Goal: Task Accomplishment & Management: Complete application form

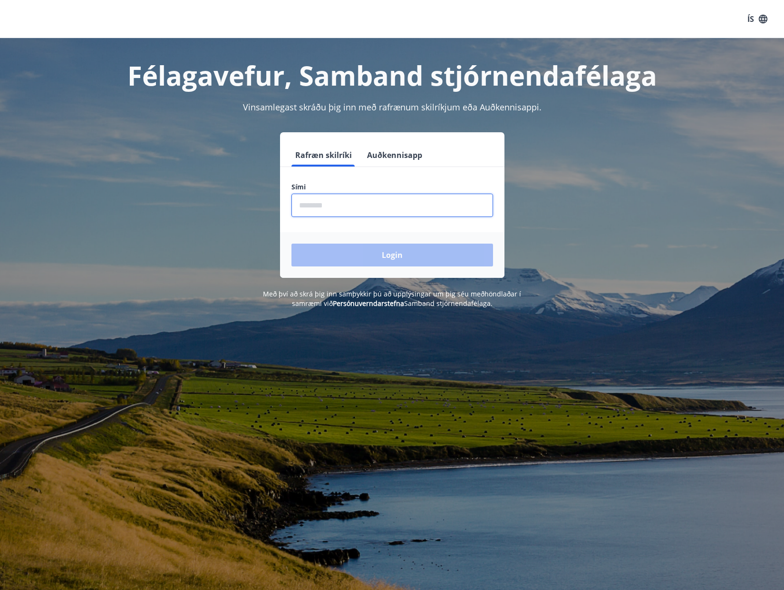
click at [426, 207] on input "phone" at bounding box center [392, 204] width 202 height 23
type input "********"
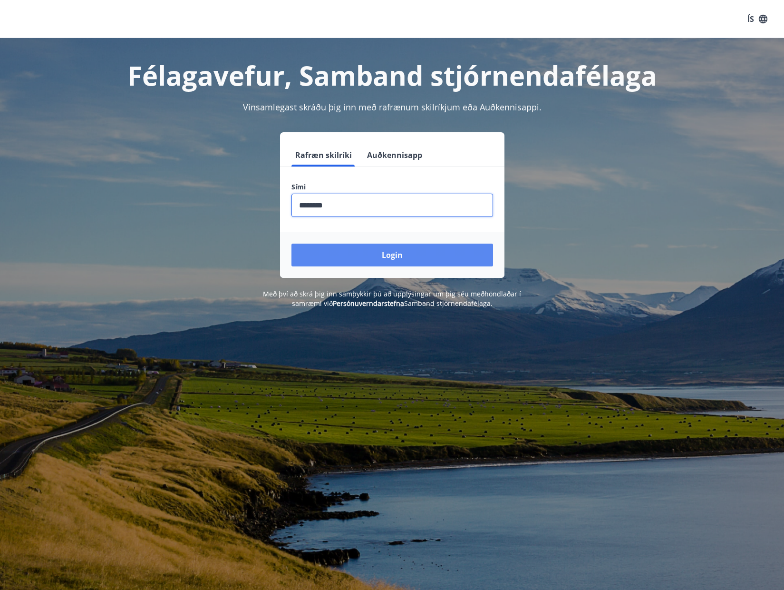
click at [360, 258] on button "Login" at bounding box center [392, 254] width 202 height 23
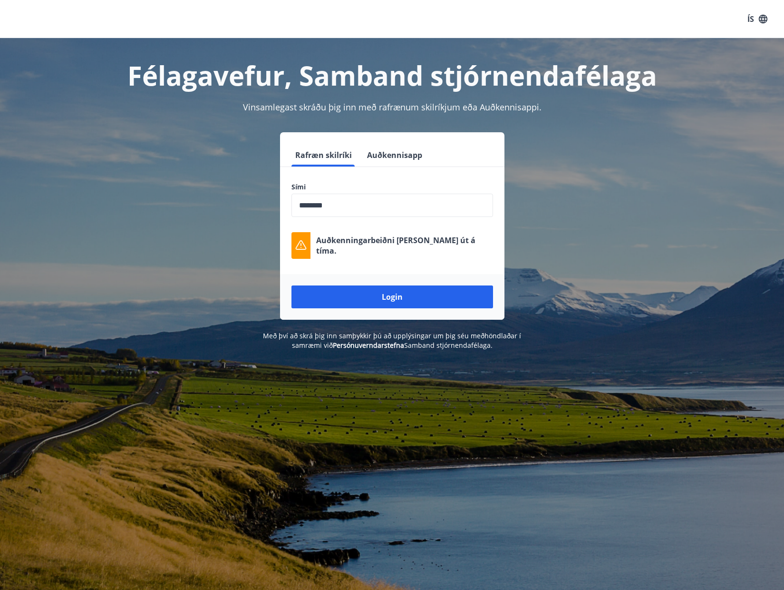
click at [717, 271] on div "Rafræn skilríki Auðkennisapp Sími ​ Auðkenningarbeiðni rann út á tíma. Login" at bounding box center [392, 225] width 662 height 187
click at [414, 296] on button "Login" at bounding box center [392, 296] width 202 height 23
click at [412, 296] on button "Login" at bounding box center [392, 296] width 202 height 23
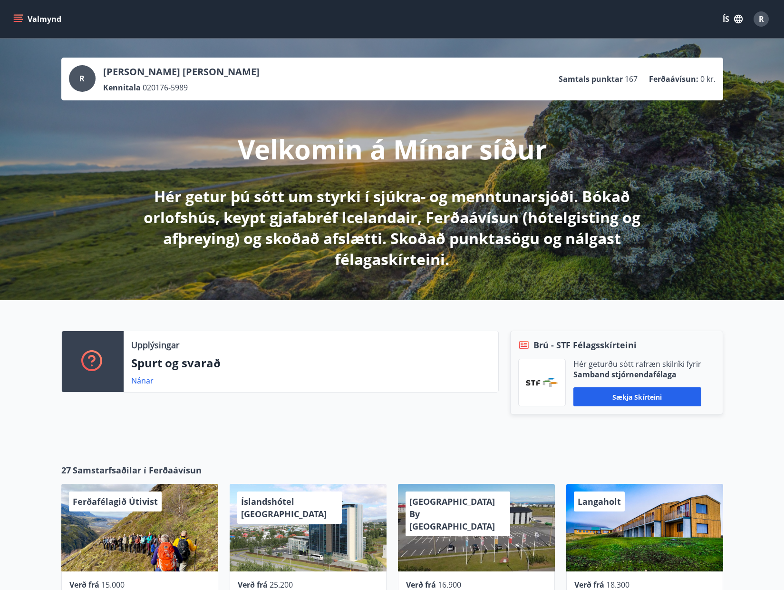
click at [24, 21] on button "Valmynd" at bounding box center [38, 18] width 54 height 17
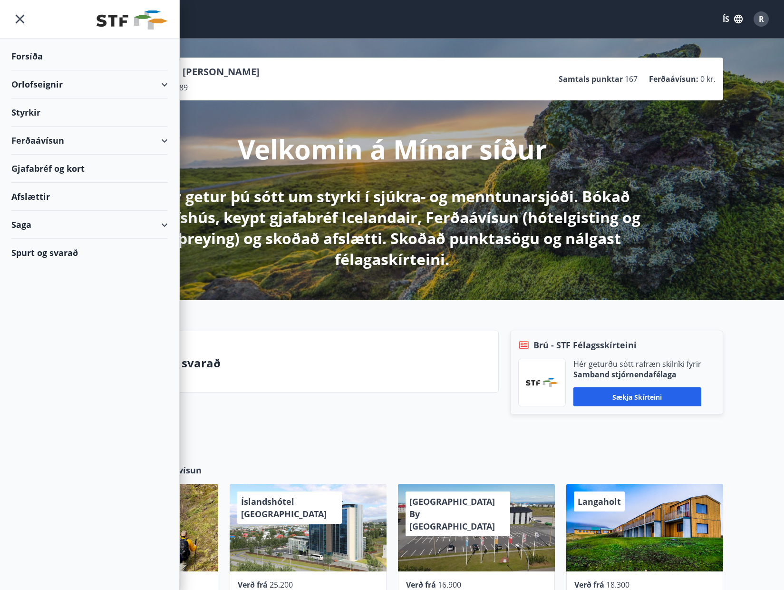
click at [35, 112] on div "Styrkir" at bounding box center [89, 112] width 156 height 28
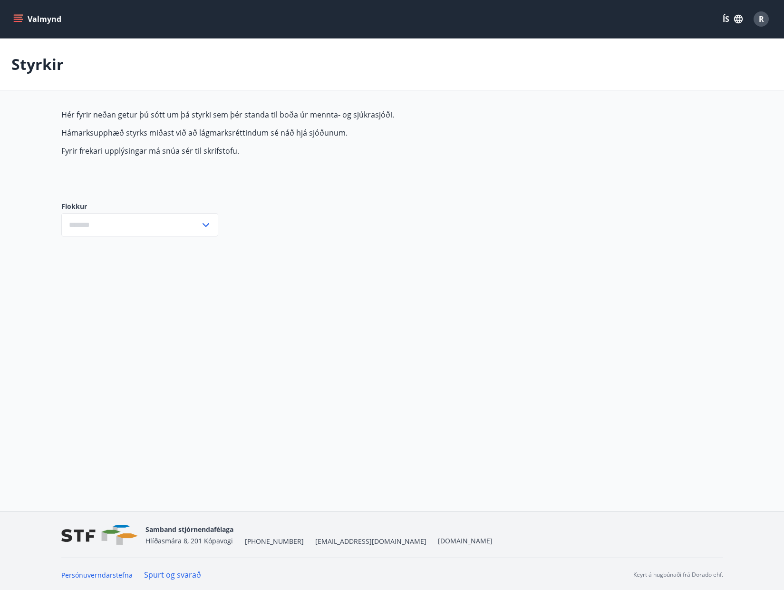
type input "***"
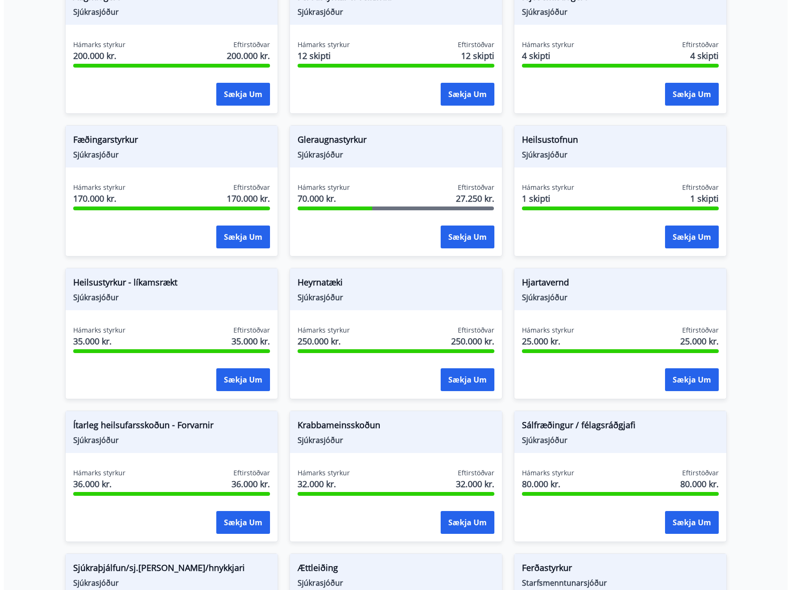
scroll to position [285, 0]
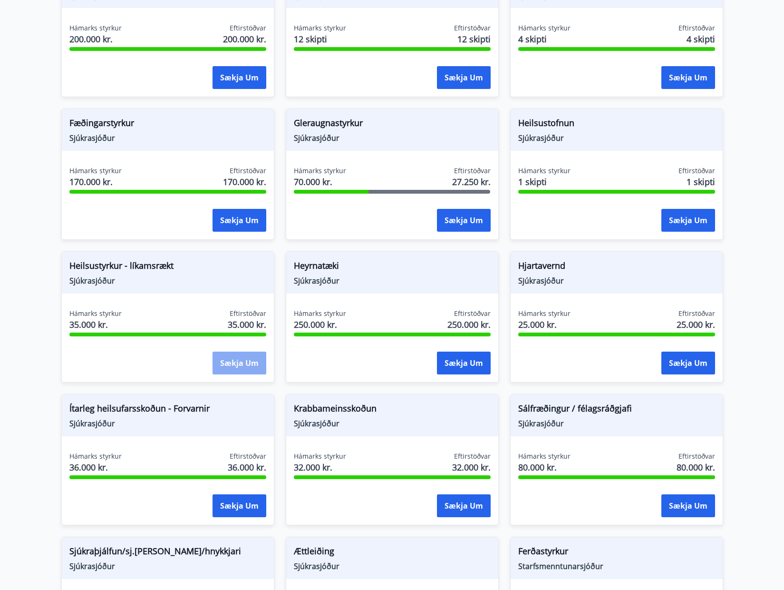
click at [228, 366] on button "Sækja um" at bounding box center [240, 362] width 54 height 23
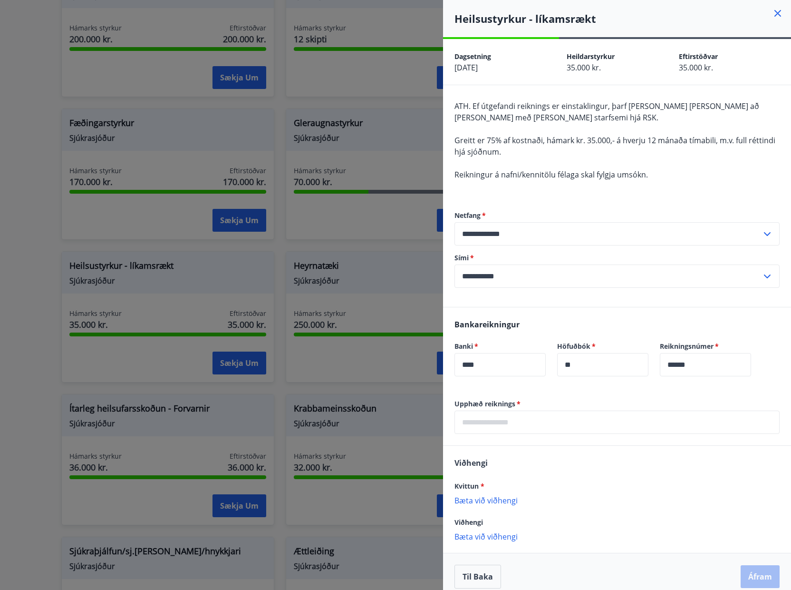
click at [545, 423] on input "text" at bounding box center [617, 421] width 325 height 23
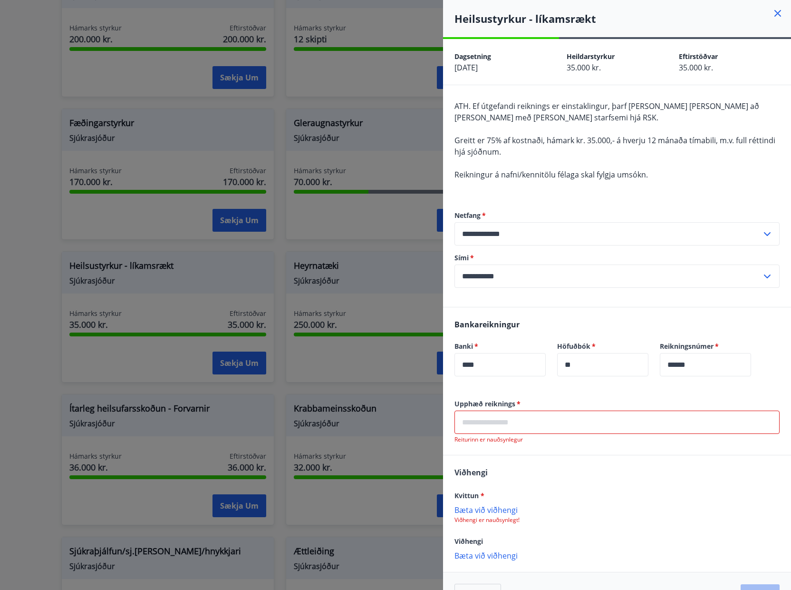
click at [513, 423] on input "text" at bounding box center [617, 421] width 325 height 23
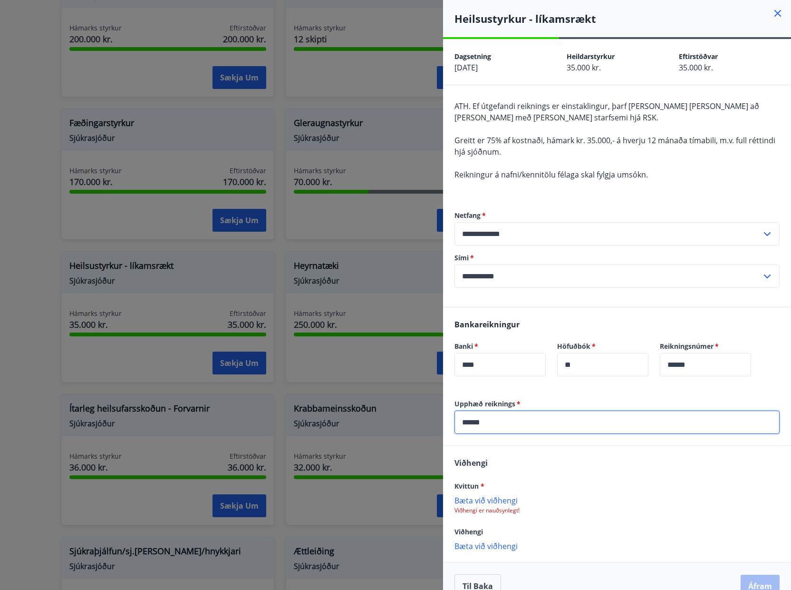
type input "******"
click at [487, 509] on p "Viðhengi er nauðsynlegt!" at bounding box center [617, 510] width 325 height 8
click at [487, 491] on div "Kvittun * [PERSON_NAME] við viðhengi Viðhengi er nauðsynlegt!" at bounding box center [617, 497] width 325 height 34
click at [492, 500] on p "Bæta við viðhengi" at bounding box center [617, 500] width 325 height 10
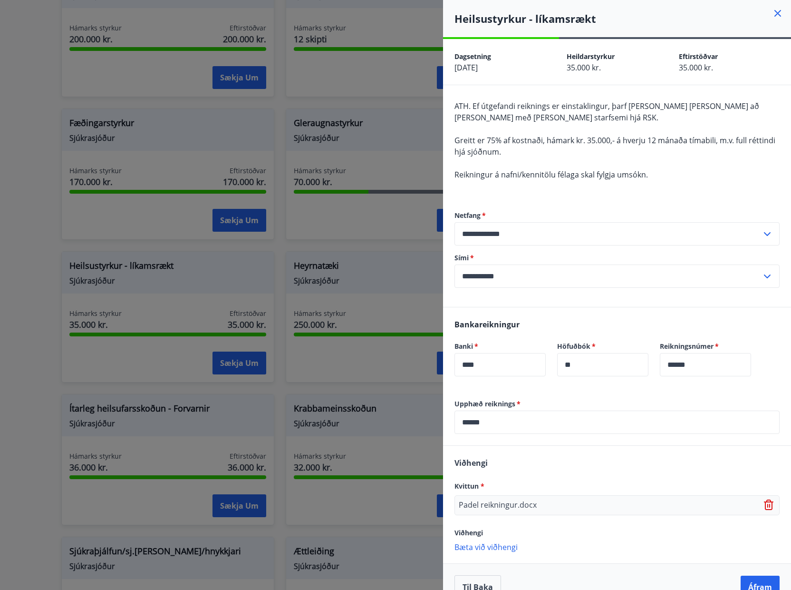
scroll to position [20, 0]
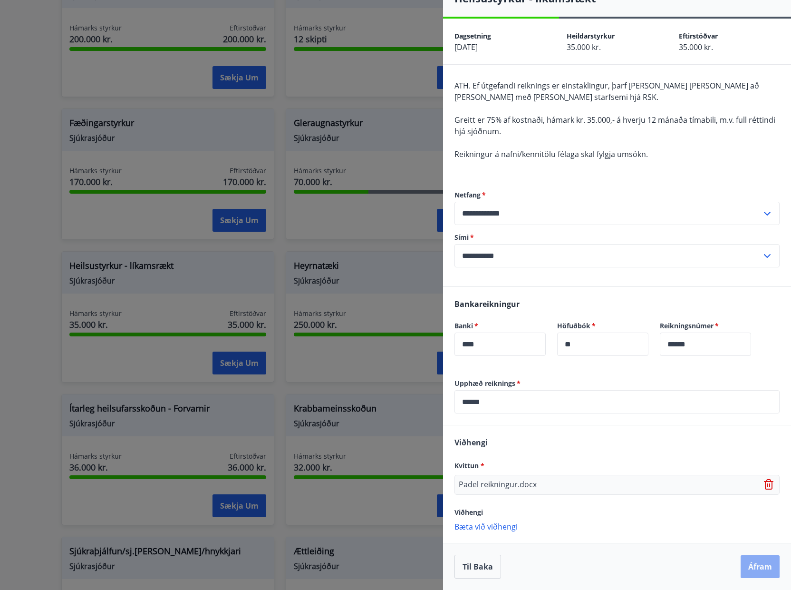
click at [751, 568] on button "Áfram" at bounding box center [760, 566] width 39 height 23
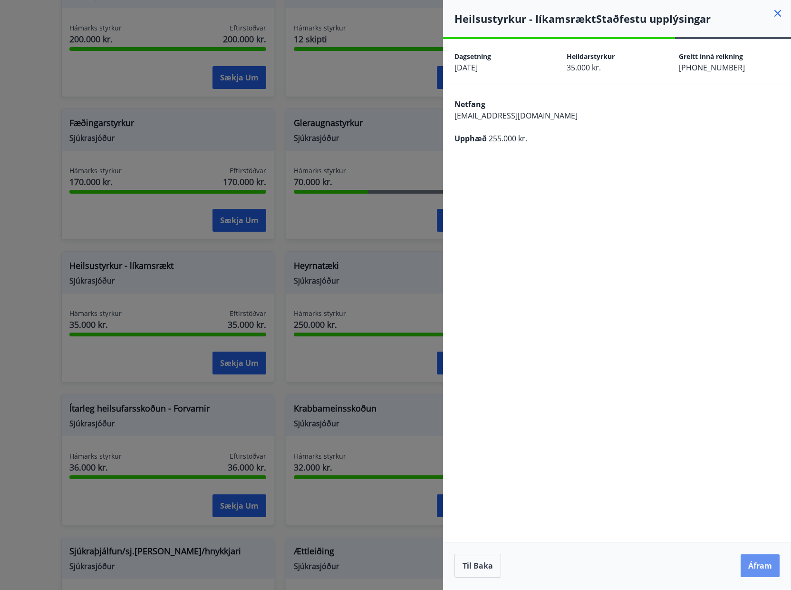
click at [751, 568] on button "Áfram" at bounding box center [760, 565] width 39 height 23
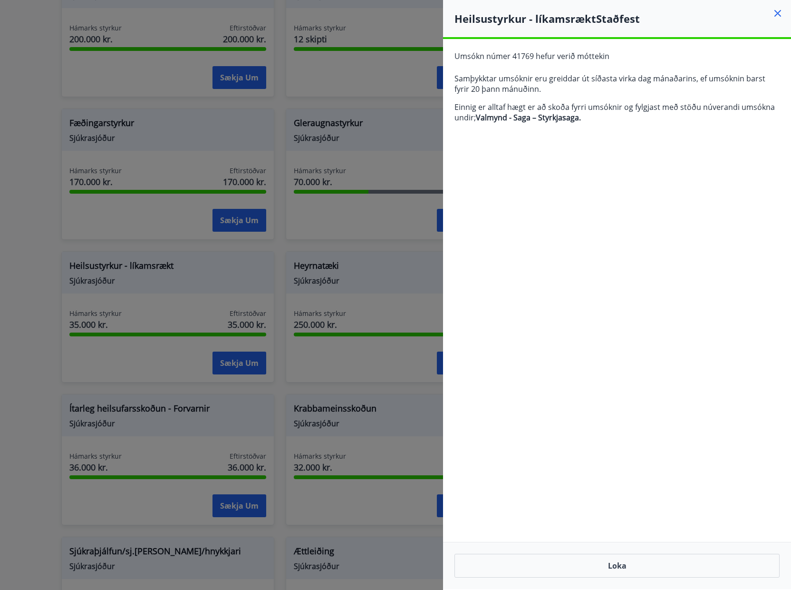
click at [243, 358] on div at bounding box center [395, 295] width 791 height 590
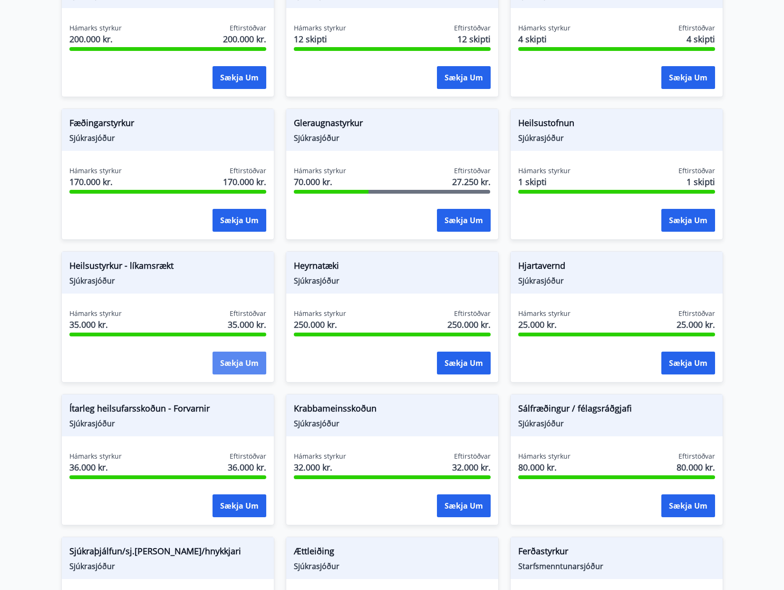
click at [247, 368] on button "Sækja um" at bounding box center [240, 362] width 54 height 23
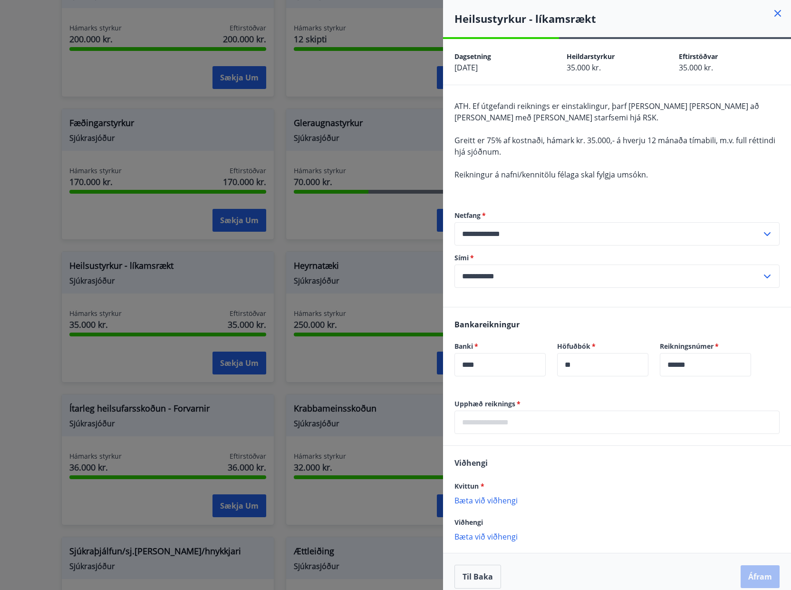
click at [557, 424] on input "text" at bounding box center [617, 421] width 325 height 23
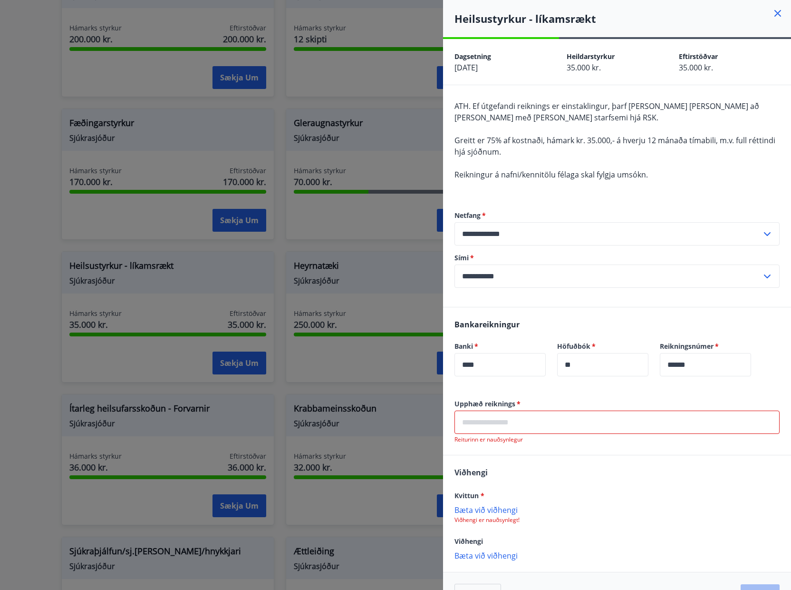
click at [547, 423] on input "text" at bounding box center [617, 421] width 325 height 23
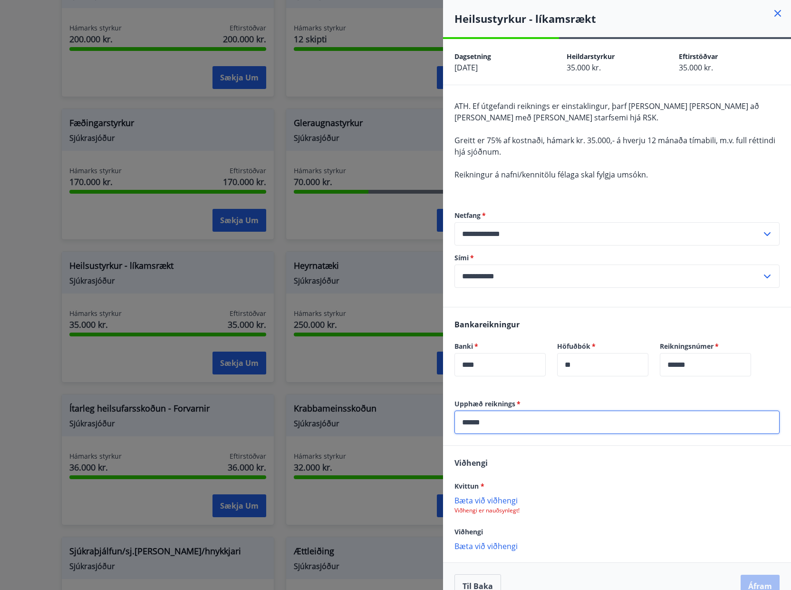
type input "******"
click at [513, 510] on p "Viðhengi er nauðsynlegt!" at bounding box center [617, 510] width 325 height 8
click at [495, 500] on p "Bæta við viðhengi" at bounding box center [617, 500] width 325 height 10
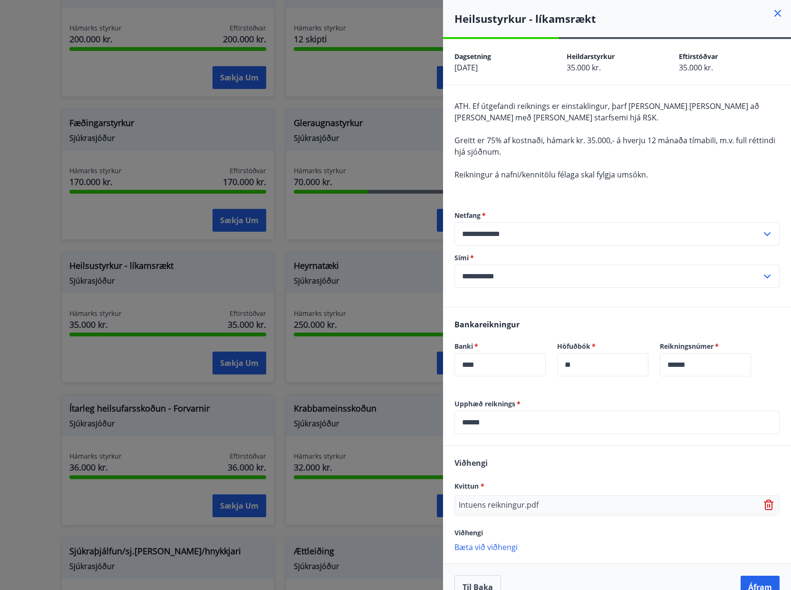
scroll to position [20, 0]
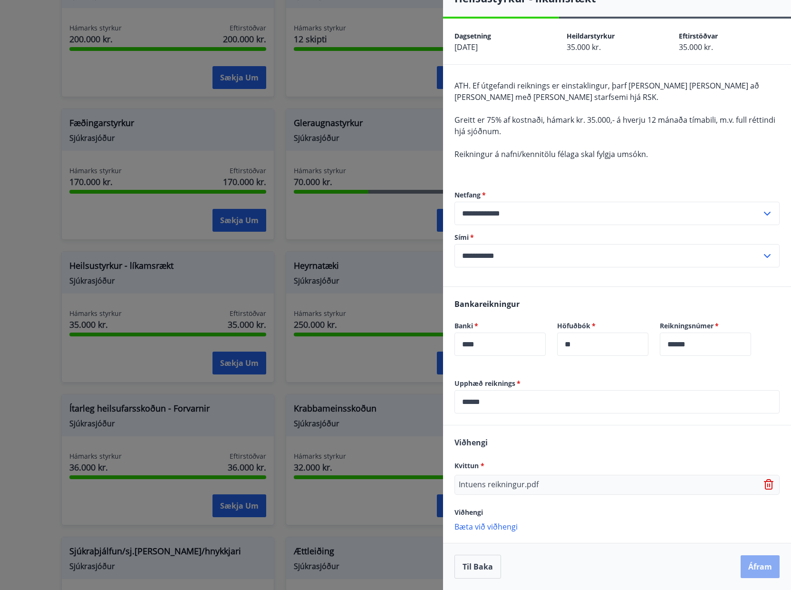
click at [750, 567] on button "Áfram" at bounding box center [760, 566] width 39 height 23
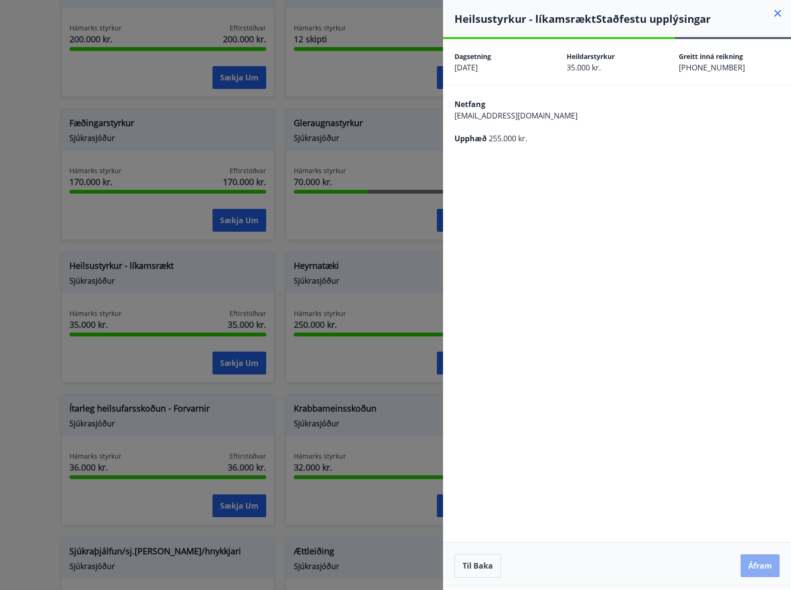
click at [755, 566] on button "Áfram" at bounding box center [760, 565] width 39 height 23
click at [776, 12] on icon at bounding box center [777, 13] width 11 height 11
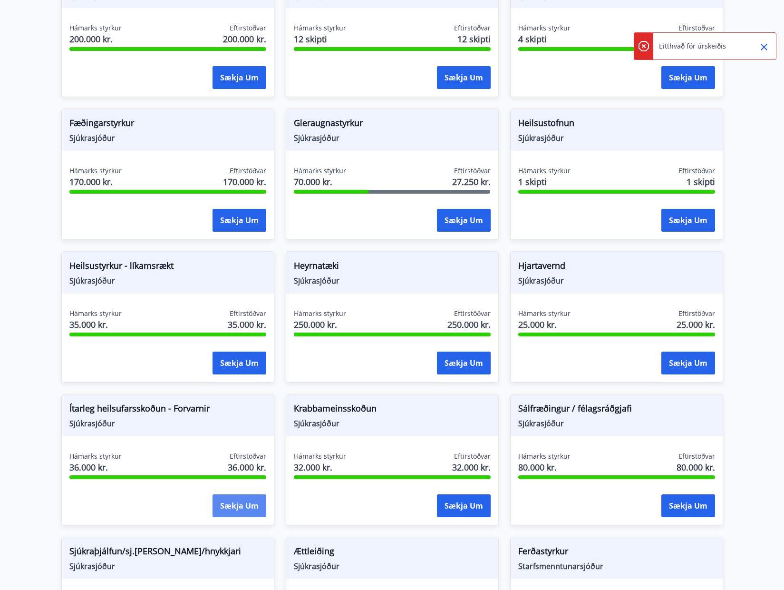
click at [232, 510] on button "Sækja um" at bounding box center [240, 505] width 54 height 23
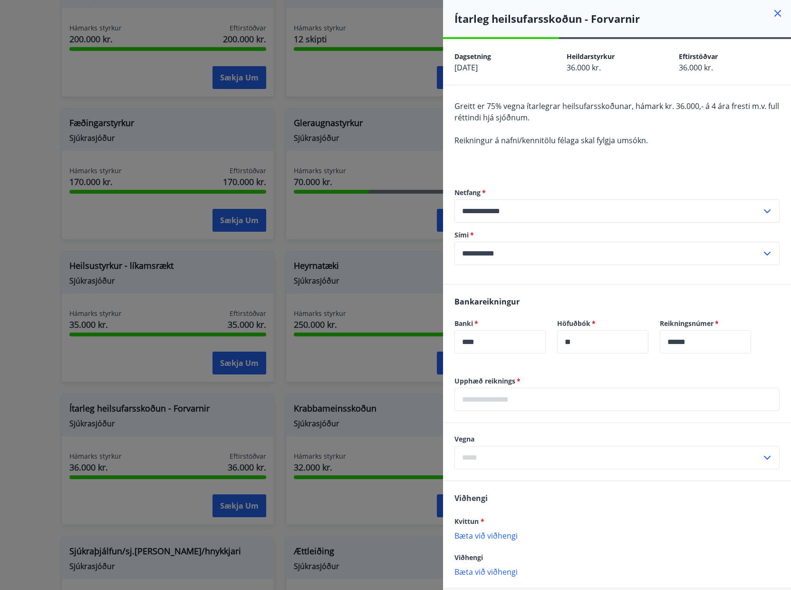
click at [532, 402] on input "text" at bounding box center [617, 398] width 325 height 23
type input "******"
click at [546, 458] on input "text" at bounding box center [608, 456] width 307 height 23
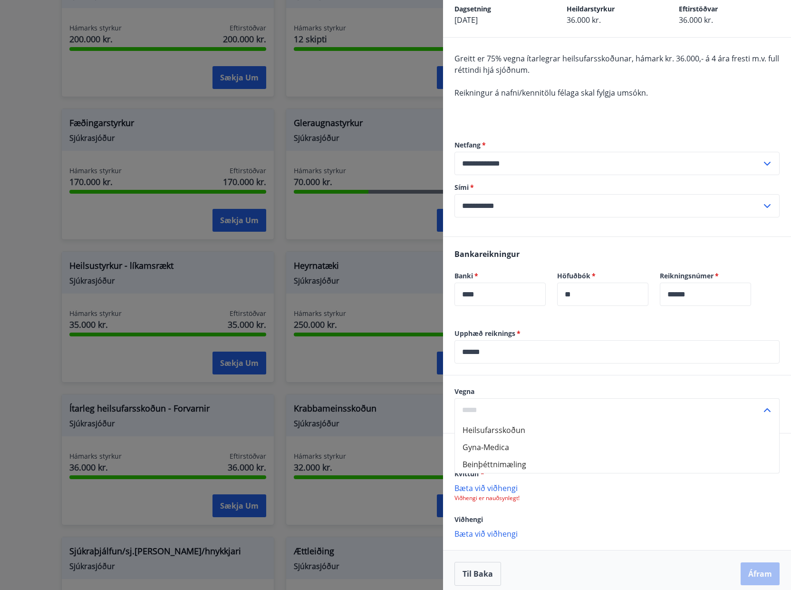
scroll to position [55, 0]
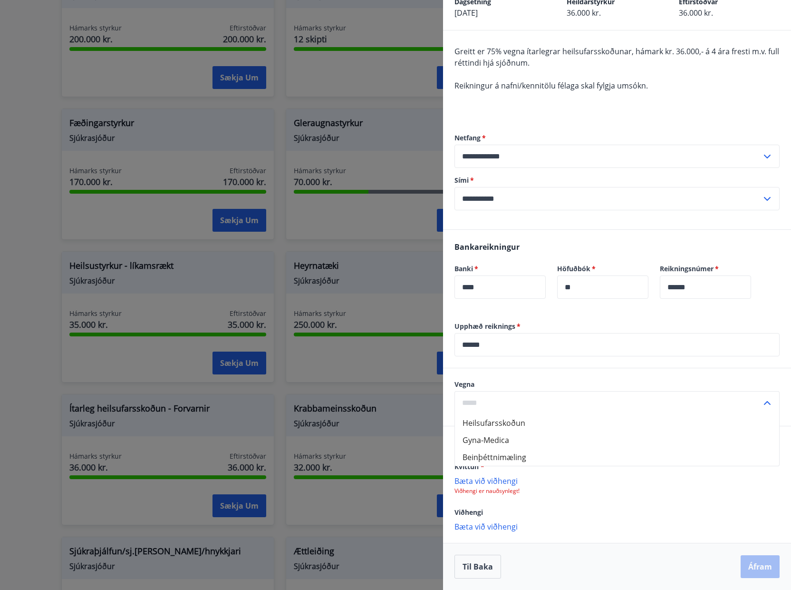
click at [507, 422] on li "Heilsufarsskoðun" at bounding box center [617, 422] width 324 height 17
type input "**********"
click at [505, 491] on p "Viðhengi er nauðsynlegt!" at bounding box center [617, 491] width 325 height 8
click at [483, 478] on p "Bæta við viðhengi" at bounding box center [617, 480] width 325 height 10
click at [749, 561] on button "Áfram" at bounding box center [760, 567] width 39 height 23
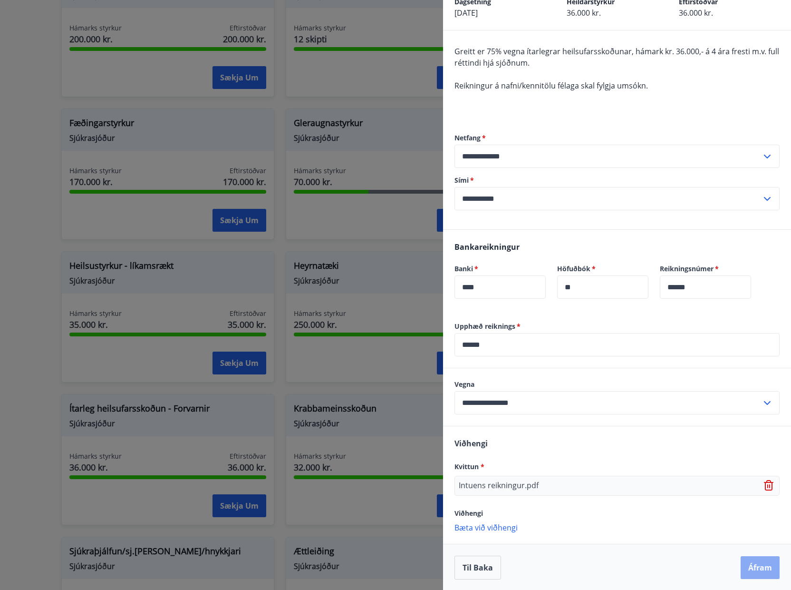
scroll to position [0, 0]
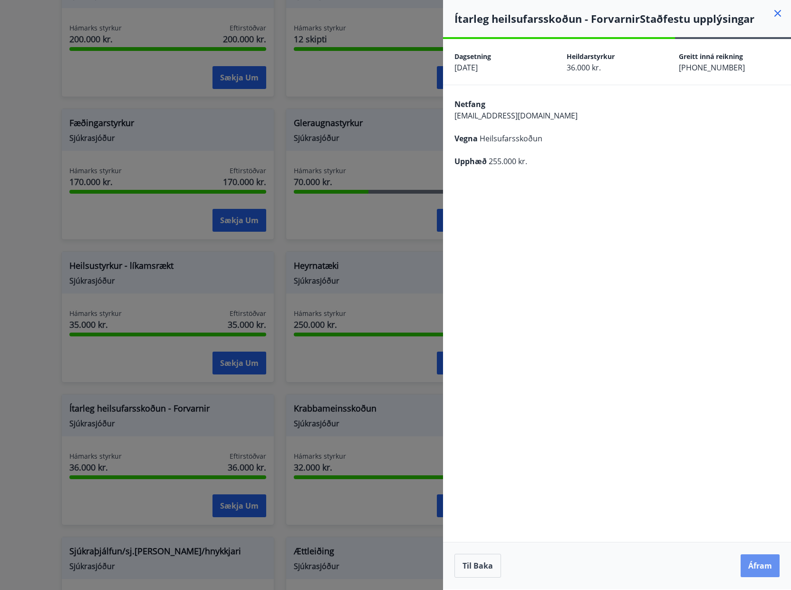
click at [749, 561] on button "Áfram" at bounding box center [760, 565] width 39 height 23
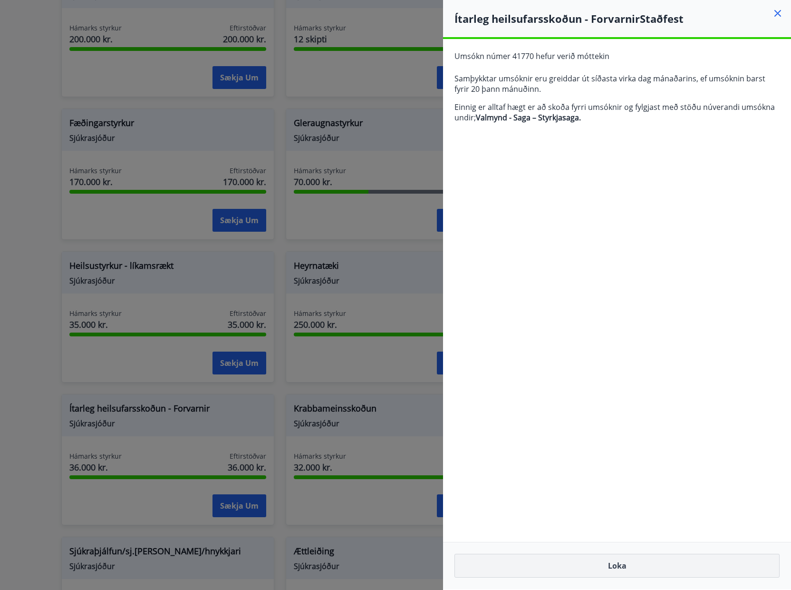
click at [619, 566] on button "Loka" at bounding box center [617, 565] width 325 height 24
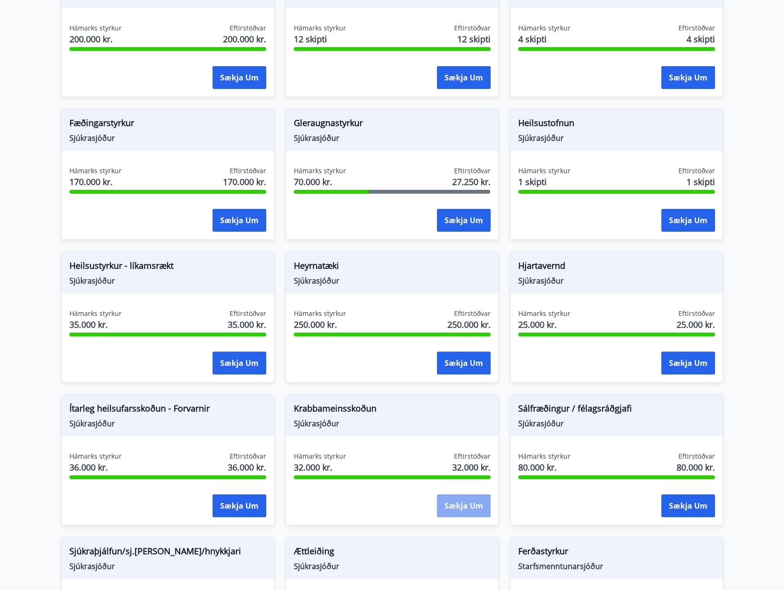
click at [474, 507] on button "Sækja um" at bounding box center [464, 505] width 54 height 23
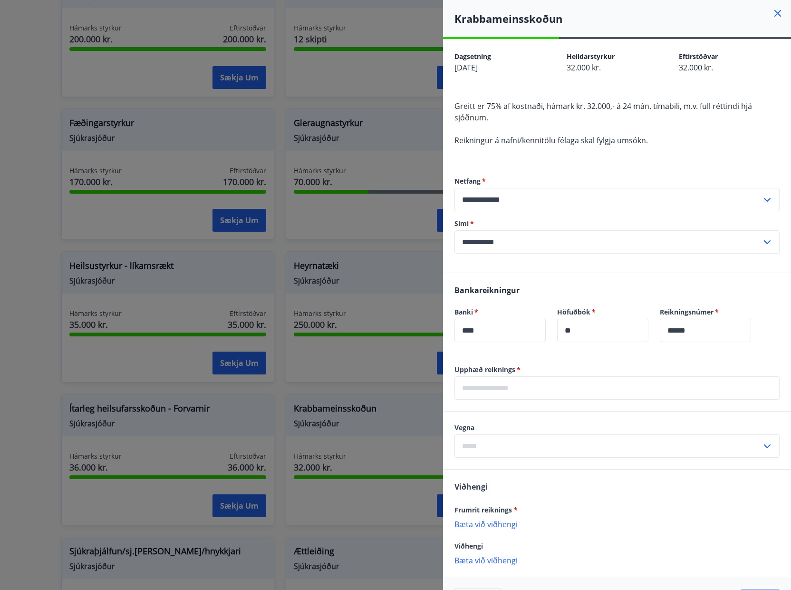
click at [600, 389] on input "text" at bounding box center [617, 387] width 325 height 23
type input "******"
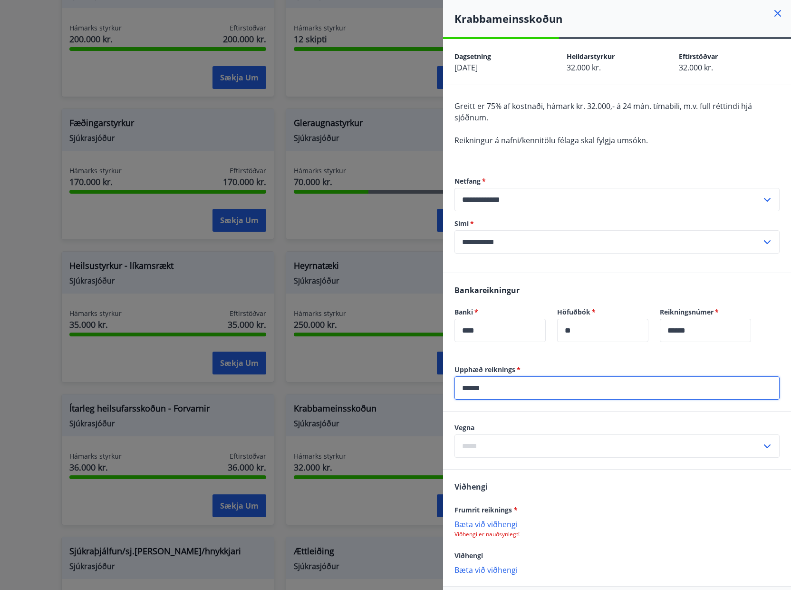
click at [764, 445] on icon at bounding box center [767, 446] width 7 height 4
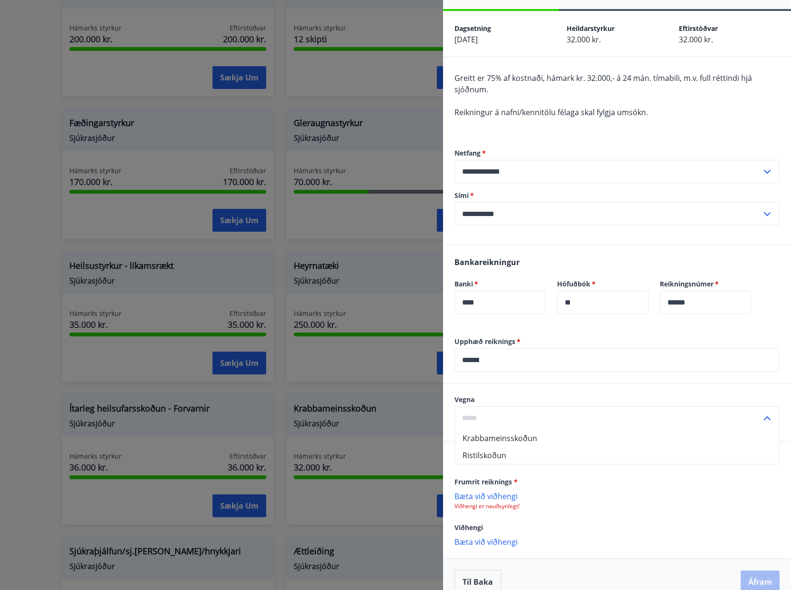
scroll to position [43, 0]
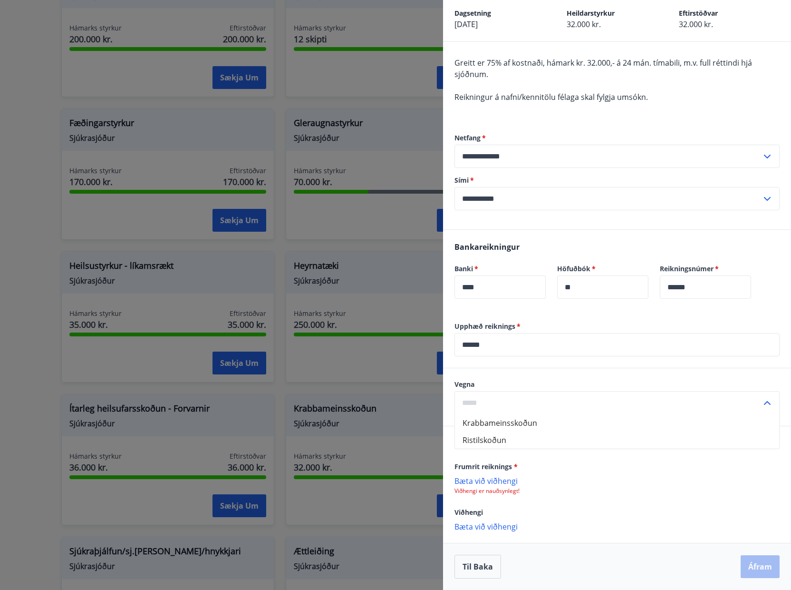
click at [522, 423] on li "Krabbameinsskoðun" at bounding box center [617, 422] width 324 height 17
type input "**********"
click at [497, 478] on p "Bæta við viðhengi" at bounding box center [617, 480] width 325 height 10
click at [756, 566] on button "Áfram" at bounding box center [760, 567] width 39 height 23
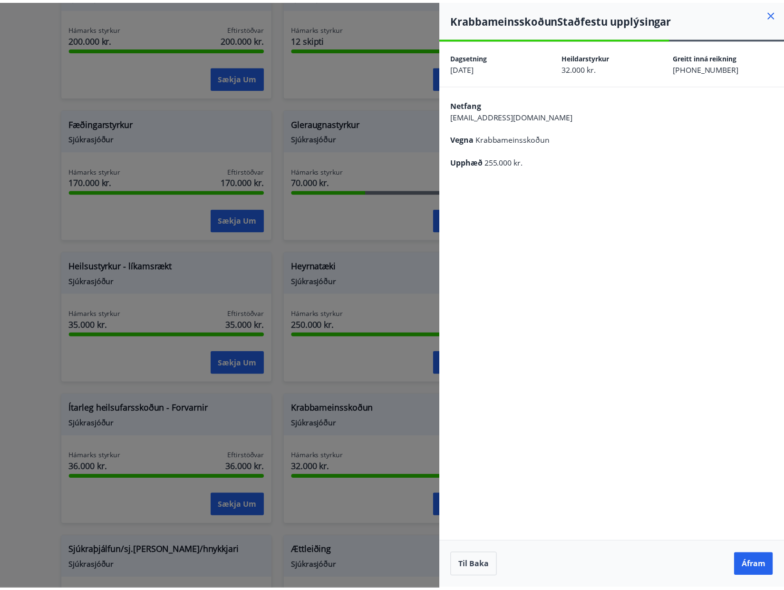
scroll to position [0, 0]
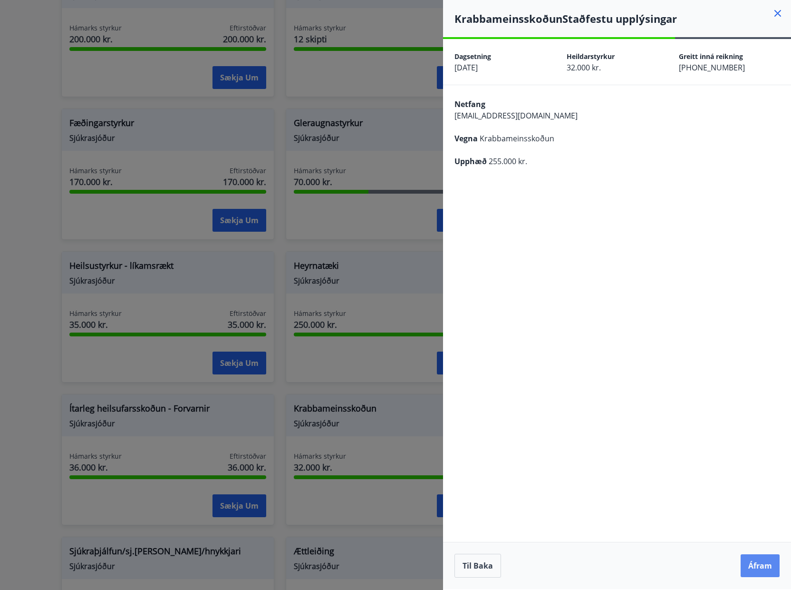
click at [755, 570] on button "Áfram" at bounding box center [760, 565] width 39 height 23
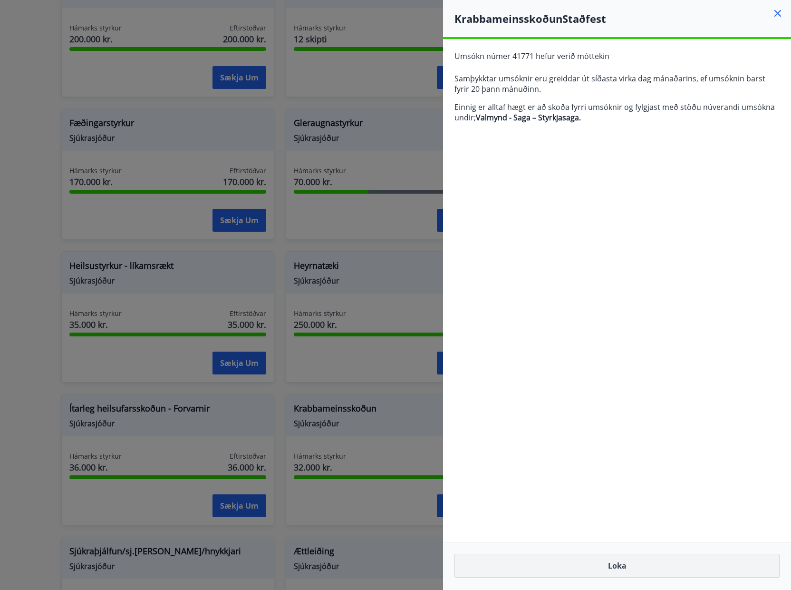
click at [628, 567] on button "Loka" at bounding box center [617, 565] width 325 height 24
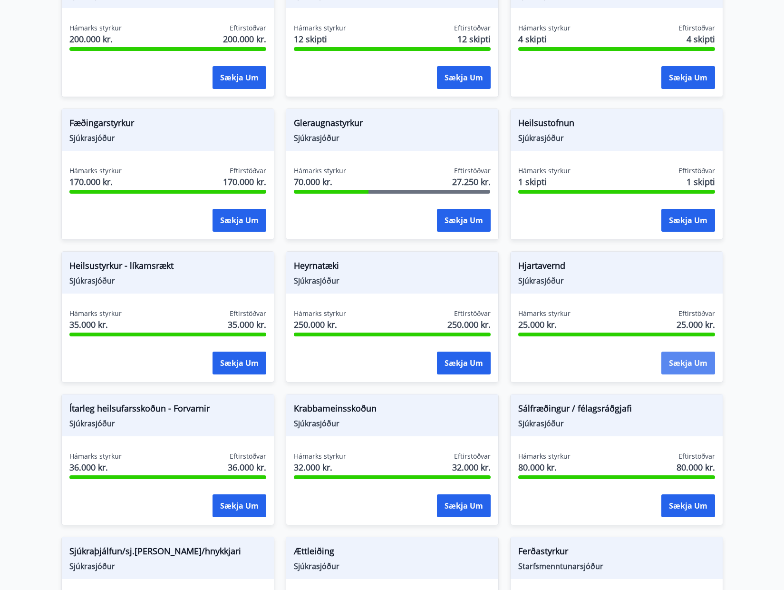
click at [691, 358] on button "Sækja um" at bounding box center [688, 362] width 54 height 23
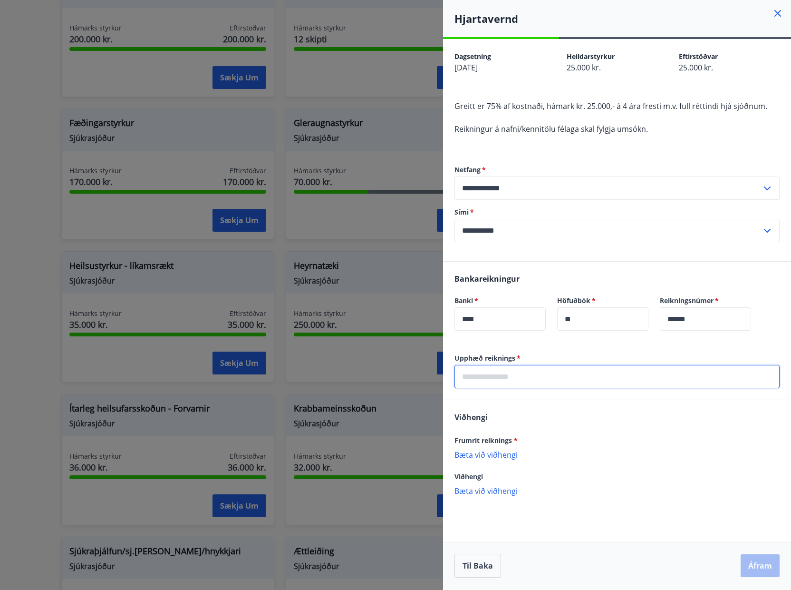
click at [521, 377] on input "text" at bounding box center [617, 376] width 325 height 23
type input "******"
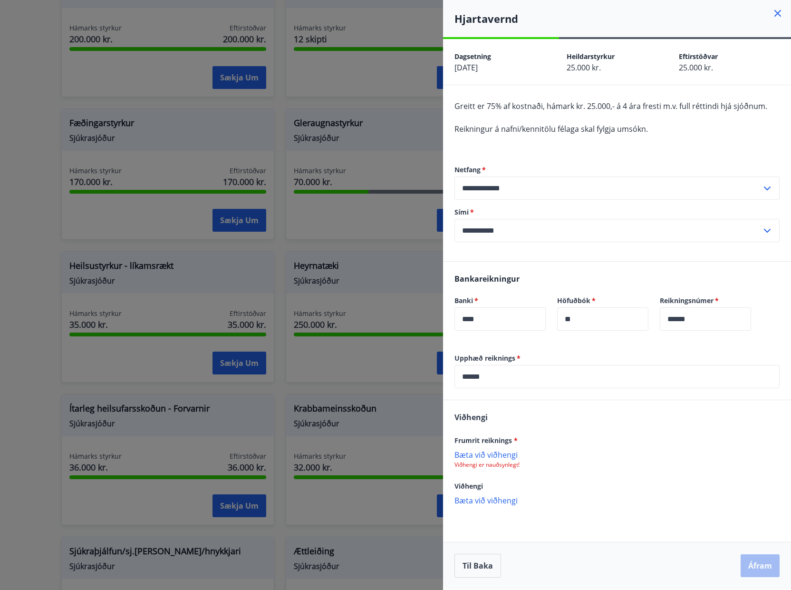
click at [499, 455] on p "Bæta við viðhengi" at bounding box center [617, 454] width 325 height 10
click at [768, 569] on button "Áfram" at bounding box center [760, 565] width 39 height 23
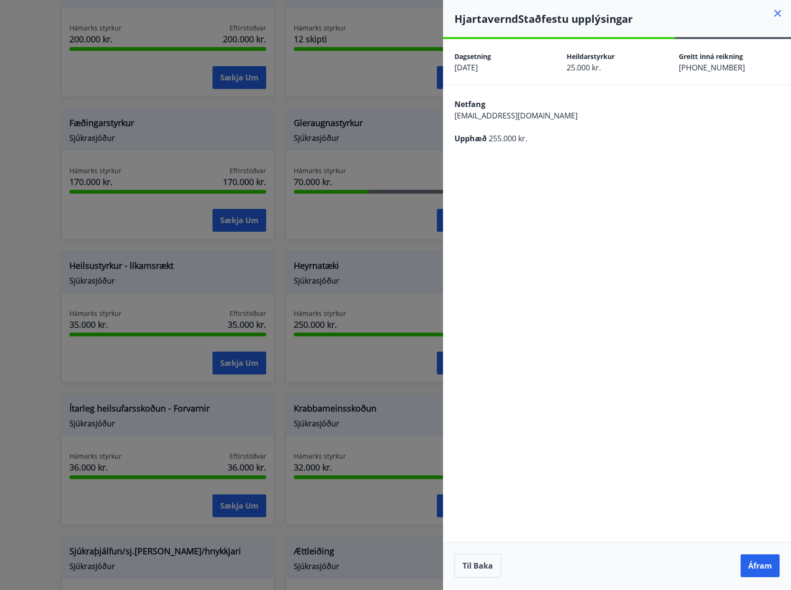
click at [768, 569] on button "Áfram" at bounding box center [760, 565] width 39 height 23
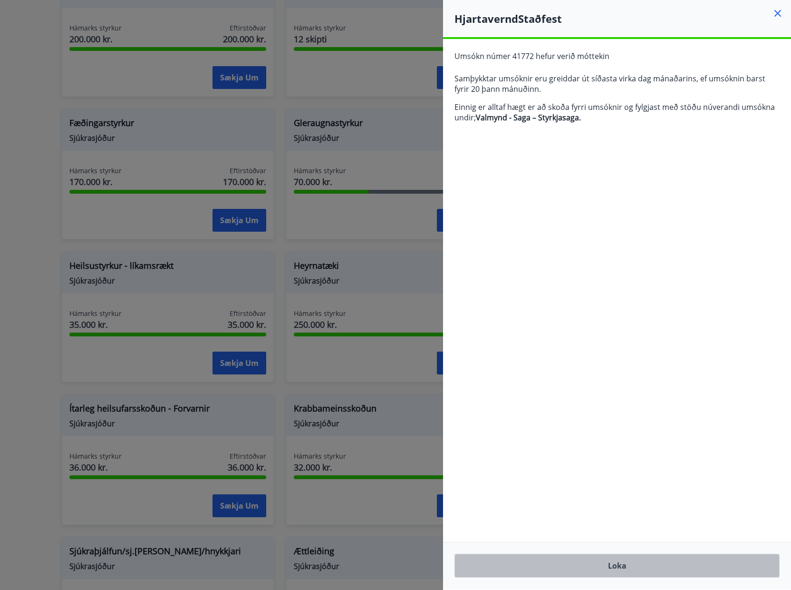
click at [618, 563] on button "Loka" at bounding box center [617, 565] width 325 height 24
